Goal: Find specific page/section: Find specific page/section

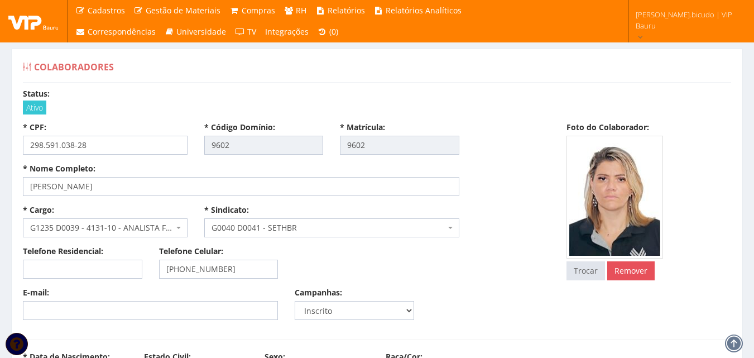
scroll to position [4410, 0]
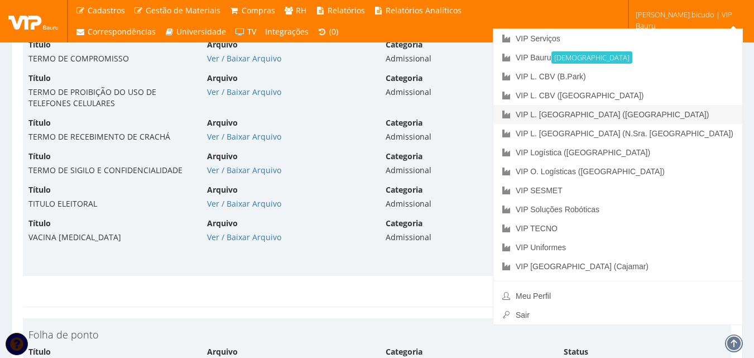
click at [653, 109] on link "VIP L. [GEOGRAPHIC_DATA] ([GEOGRAPHIC_DATA])" at bounding box center [618, 114] width 249 height 19
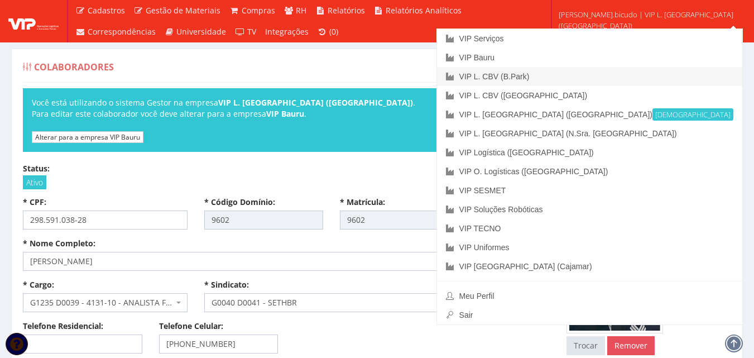
click at [651, 77] on link "VIP L. CBV (B.Park)" at bounding box center [589, 76] width 305 height 19
click at [665, 78] on link "VIP L. CBV (B.Park)" at bounding box center [589, 76] width 305 height 19
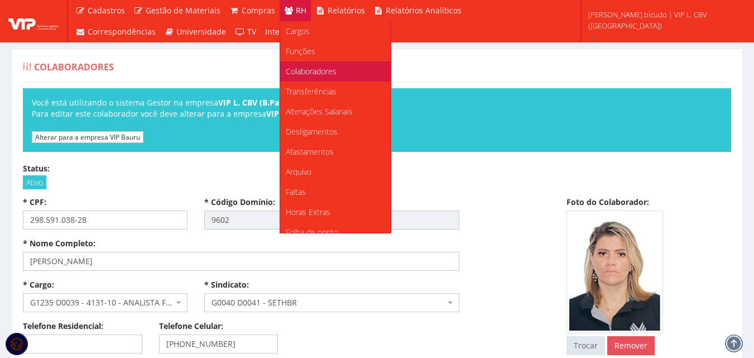
click at [324, 68] on span "Colaboradores" at bounding box center [311, 71] width 51 height 11
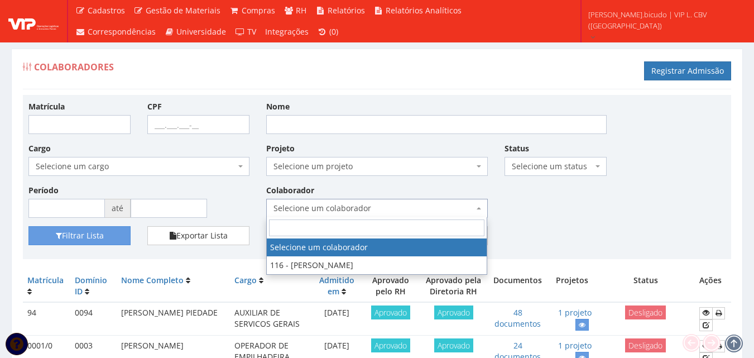
click at [400, 208] on span "Selecione um colaborador" at bounding box center [374, 208] width 200 height 11
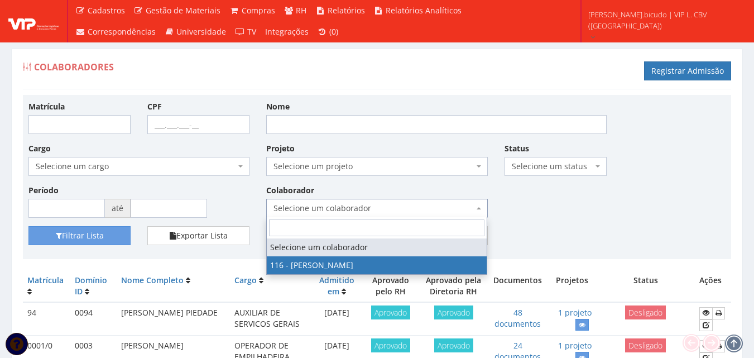
select select "3973"
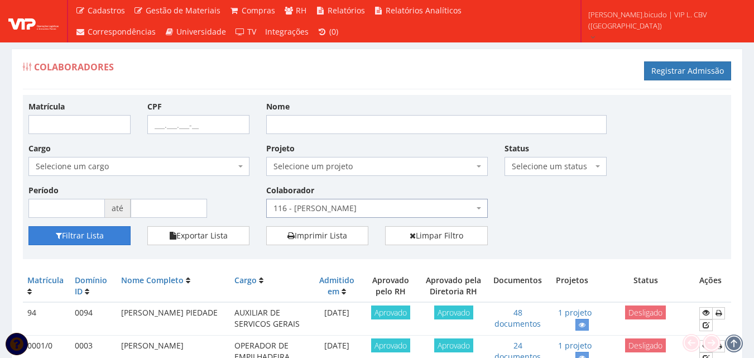
click at [118, 233] on button "Filtrar Lista" at bounding box center [79, 235] width 102 height 19
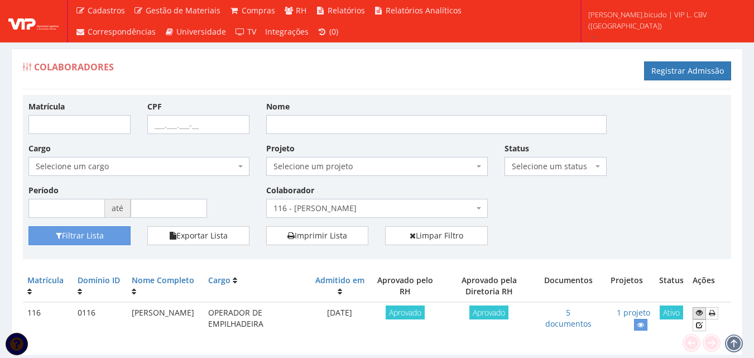
click at [700, 315] on icon at bounding box center [699, 313] width 7 height 8
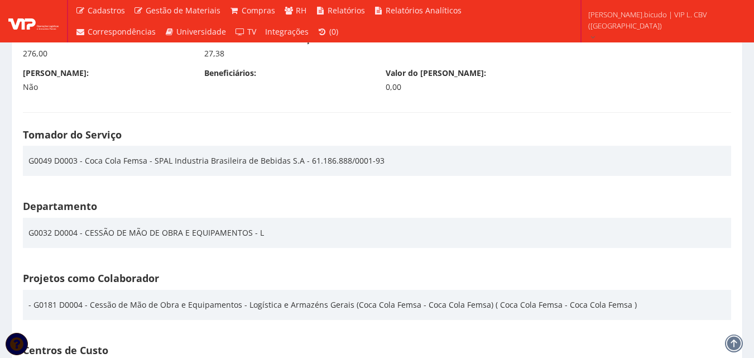
scroll to position [1563, 0]
